Goal: Information Seeking & Learning: Learn about a topic

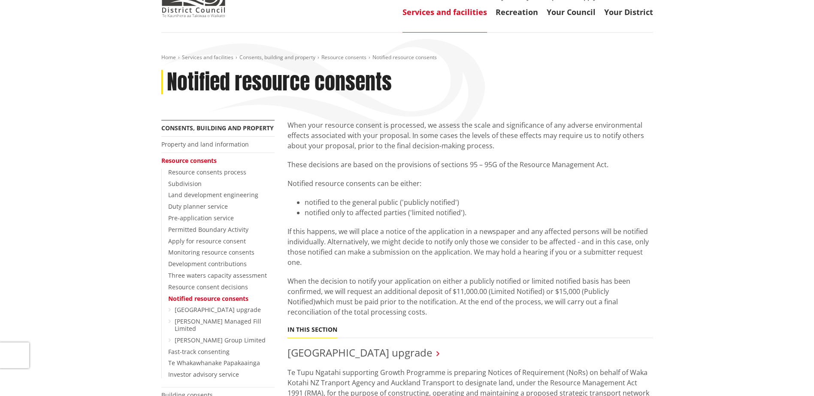
scroll to position [214, 0]
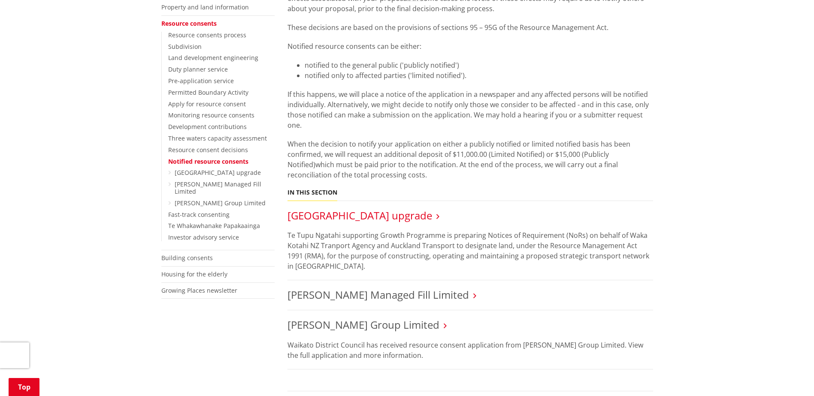
click at [405, 216] on link "[GEOGRAPHIC_DATA] upgrade" at bounding box center [359, 215] width 145 height 14
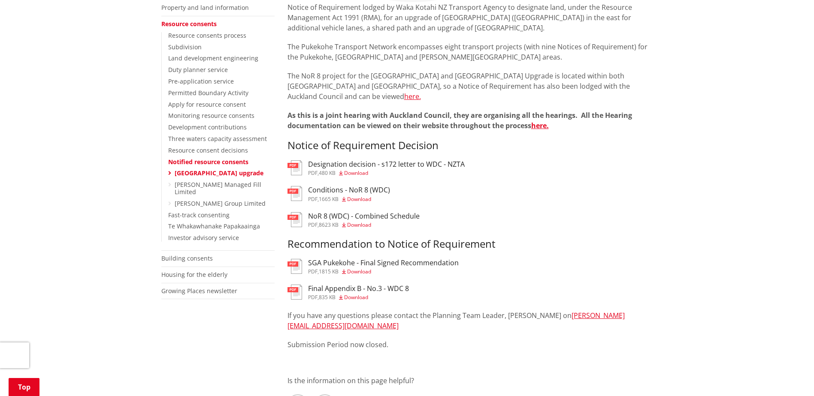
scroll to position [214, 0]
click at [543, 123] on link "here." at bounding box center [540, 125] width 18 height 9
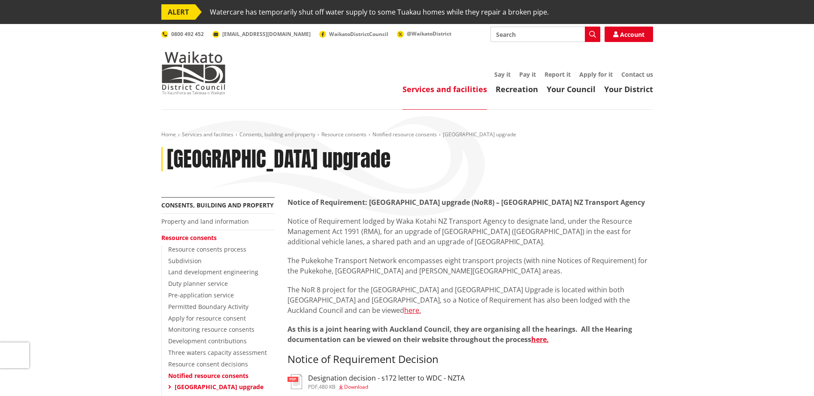
scroll to position [214, 0]
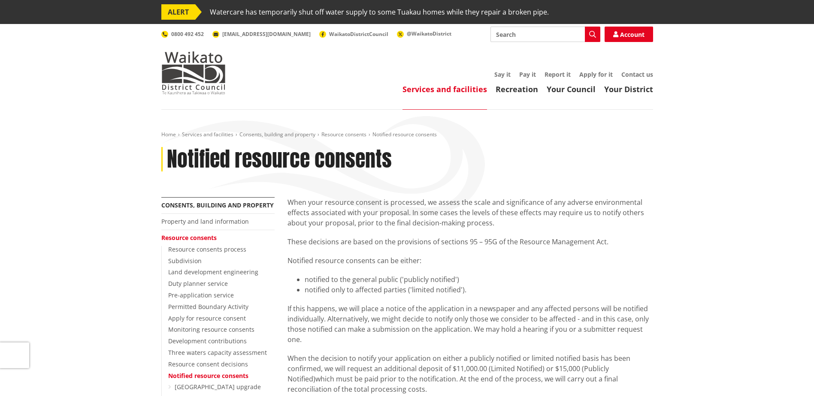
scroll to position [214, 0]
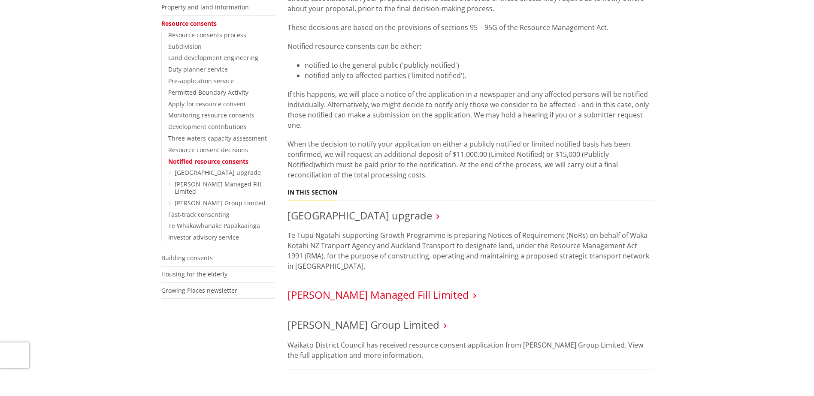
click at [398, 299] on link "[PERSON_NAME] Managed Fill Limited" at bounding box center [377, 295] width 181 height 14
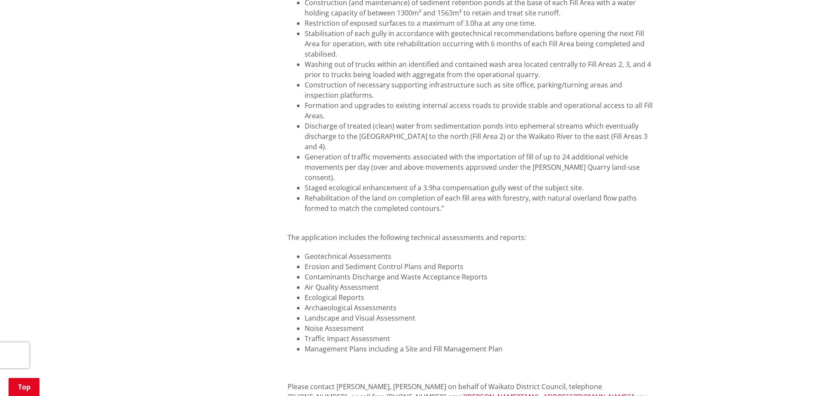
scroll to position [1330, 0]
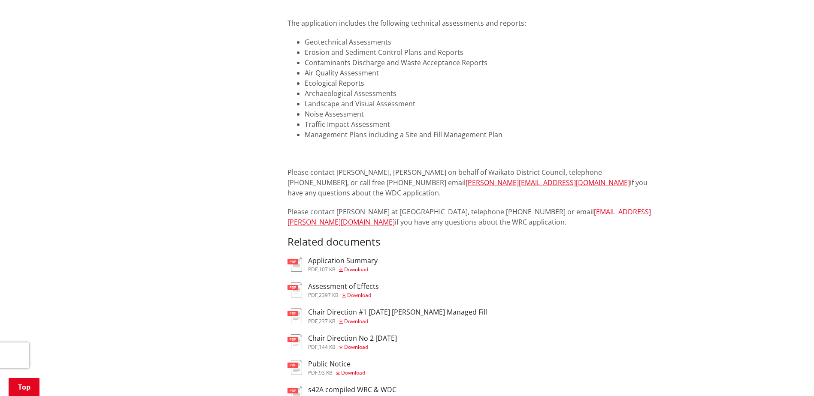
click at [349, 257] on h3 "Application Summary" at bounding box center [342, 261] width 69 height 8
